Goal: Task Accomplishment & Management: Use online tool/utility

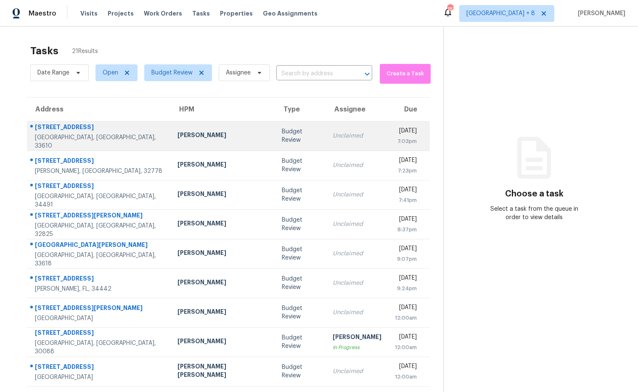
scroll to position [46, 0]
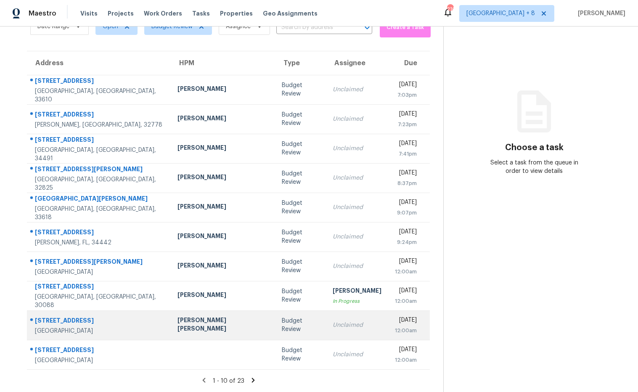
click at [178, 327] on div "[PERSON_NAME] [PERSON_NAME]" at bounding box center [223, 325] width 90 height 19
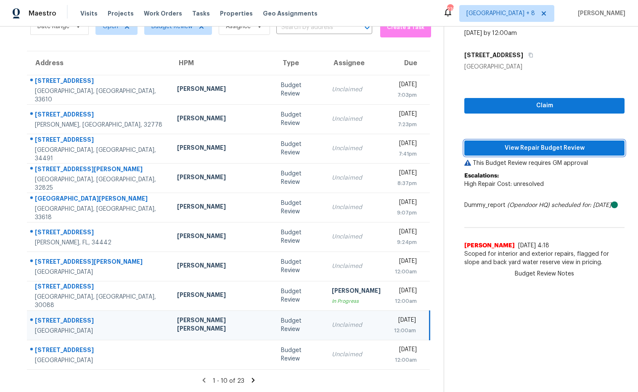
click at [507, 150] on span "View Repair Budget Review" at bounding box center [544, 148] width 147 height 11
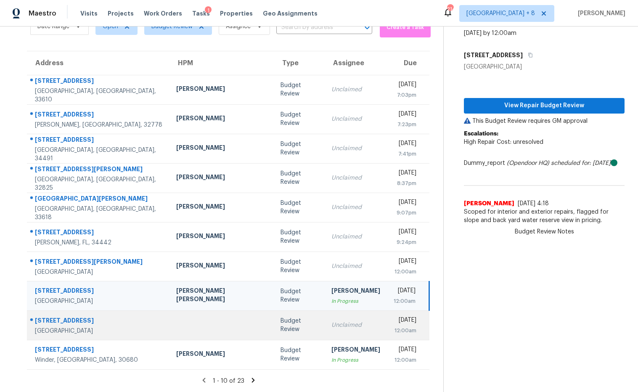
click at [74, 320] on div "661 NW 35th Ct" at bounding box center [99, 321] width 128 height 11
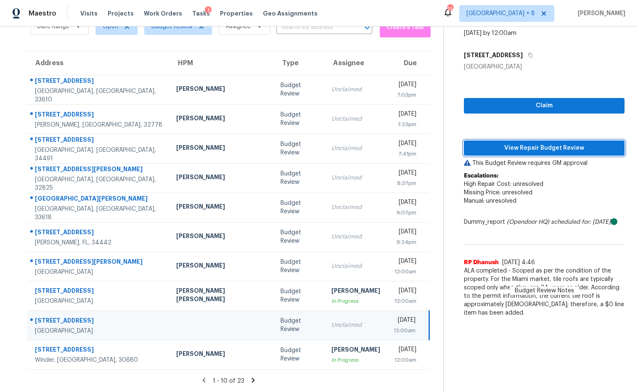
click at [480, 151] on span "View Repair Budget Review" at bounding box center [544, 148] width 147 height 11
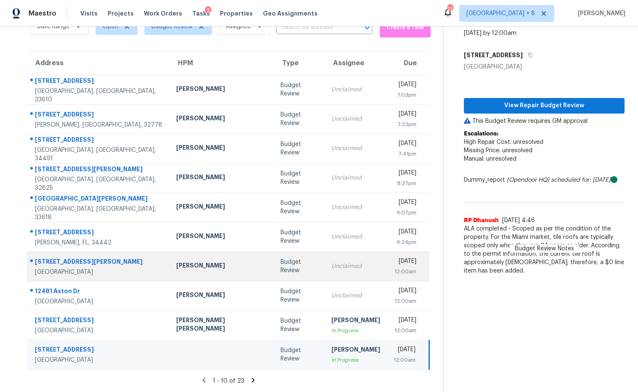
click at [77, 265] on div "13775 Devan Lee Dr E" at bounding box center [99, 263] width 128 height 11
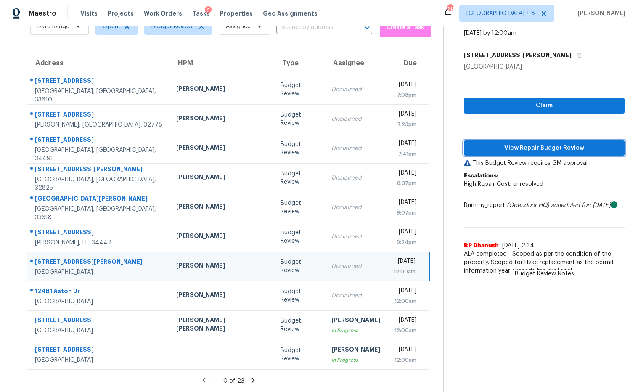
click at [518, 149] on span "View Repair Budget Review" at bounding box center [544, 148] width 147 height 11
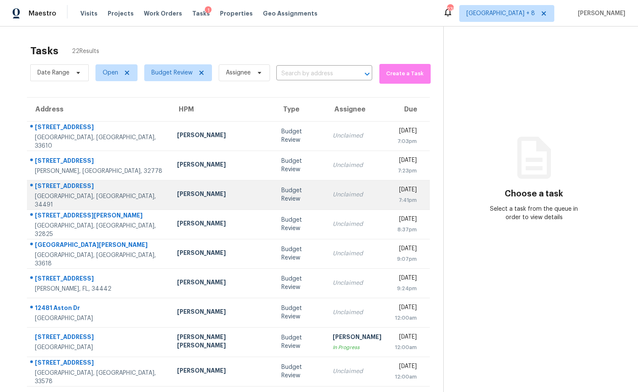
scroll to position [46, 0]
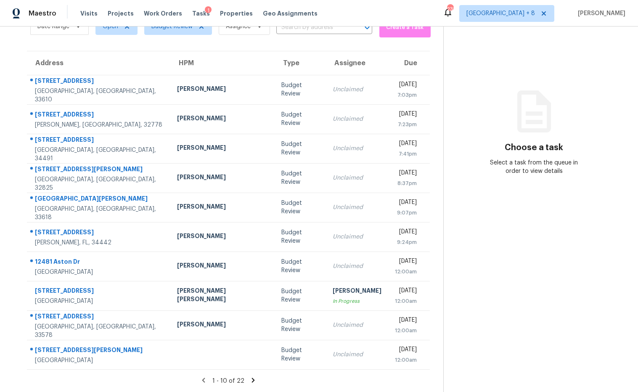
click at [252, 382] on icon at bounding box center [253, 380] width 3 height 5
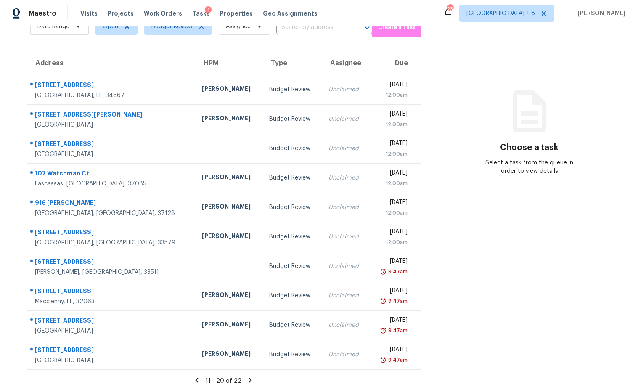
click at [249, 381] on icon at bounding box center [250, 380] width 3 height 5
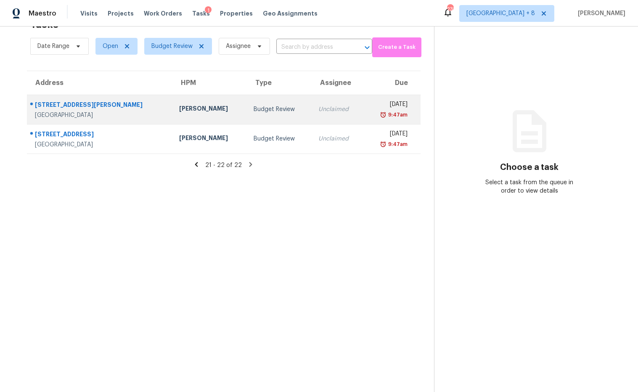
click at [77, 100] on div "5260 Collins Rd Jacksonville, FL, 32244" at bounding box center [96, 110] width 138 height 20
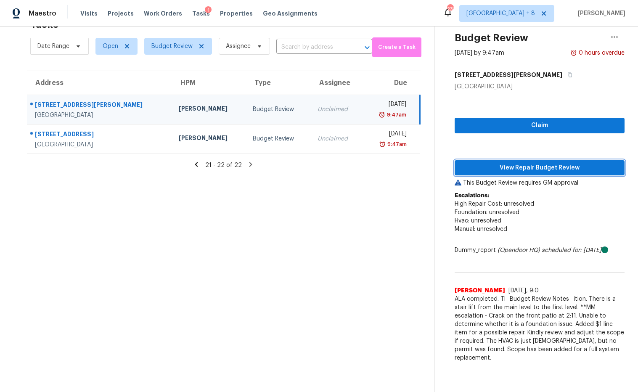
drag, startPoint x: 523, startPoint y: 167, endPoint x: 515, endPoint y: 165, distance: 8.2
click at [518, 166] on span "View Repair Budget Review" at bounding box center [540, 168] width 157 height 11
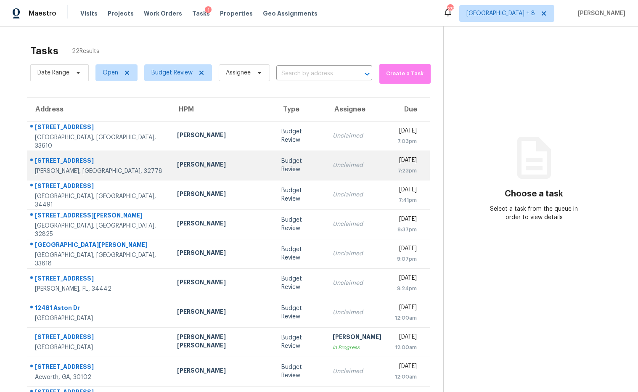
scroll to position [46, 0]
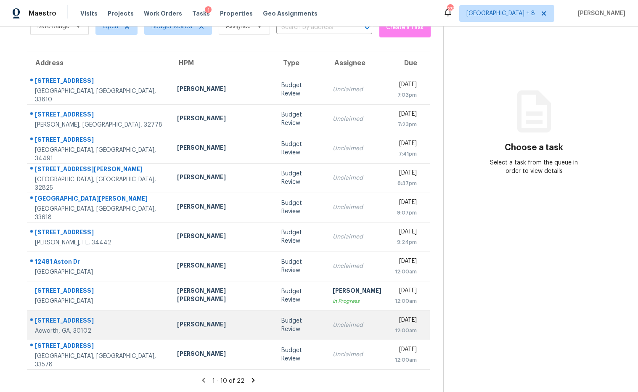
click at [177, 329] on div "Kenroy Hoilett" at bounding box center [222, 325] width 91 height 11
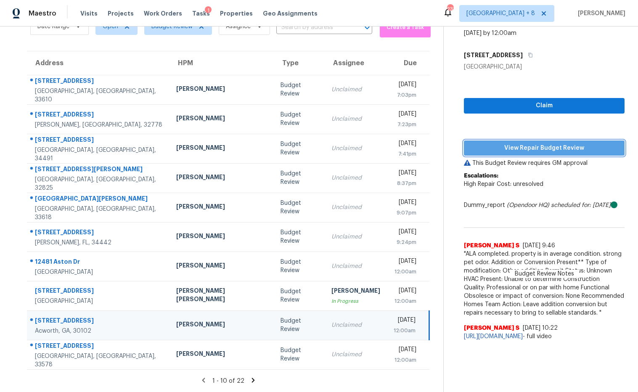
click at [487, 152] on span "View Repair Budget Review" at bounding box center [544, 148] width 147 height 11
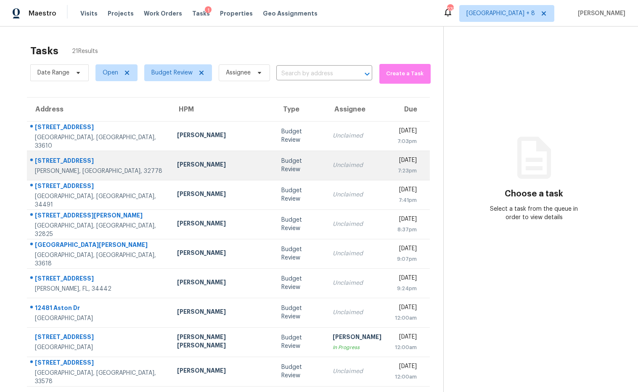
scroll to position [46, 0]
